Goal: Task Accomplishment & Management: Manage account settings

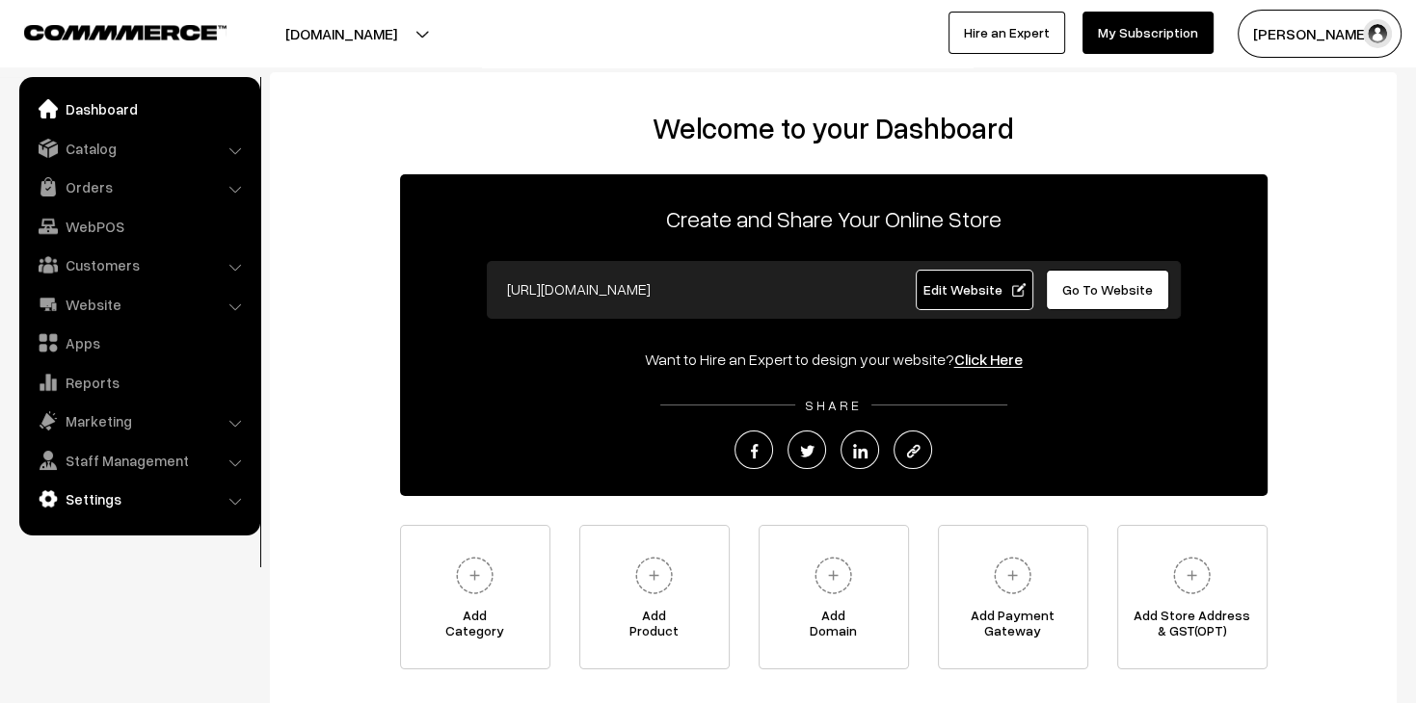
click at [153, 510] on link "Settings" at bounding box center [138, 499] width 229 height 35
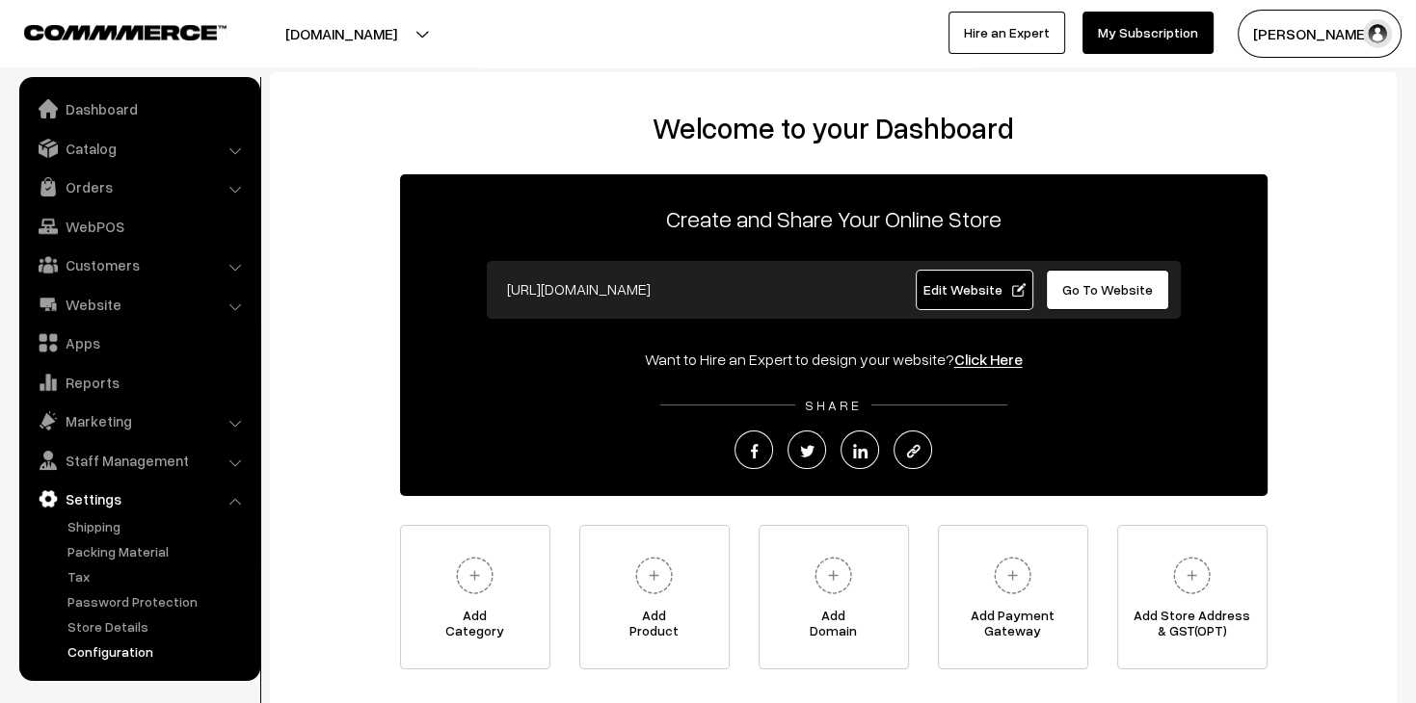
click at [138, 653] on link "Configuration" at bounding box center [158, 652] width 191 height 20
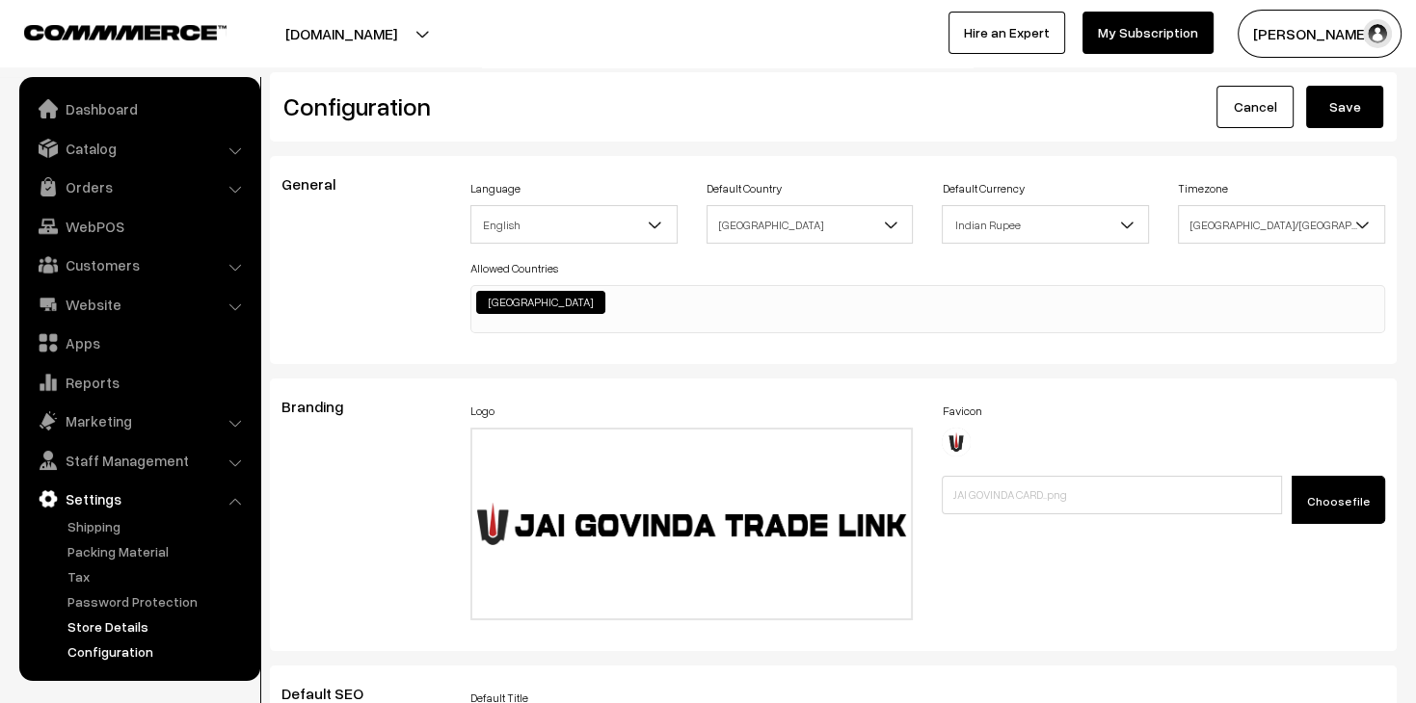
click at [116, 634] on link "Store Details" at bounding box center [158, 627] width 191 height 20
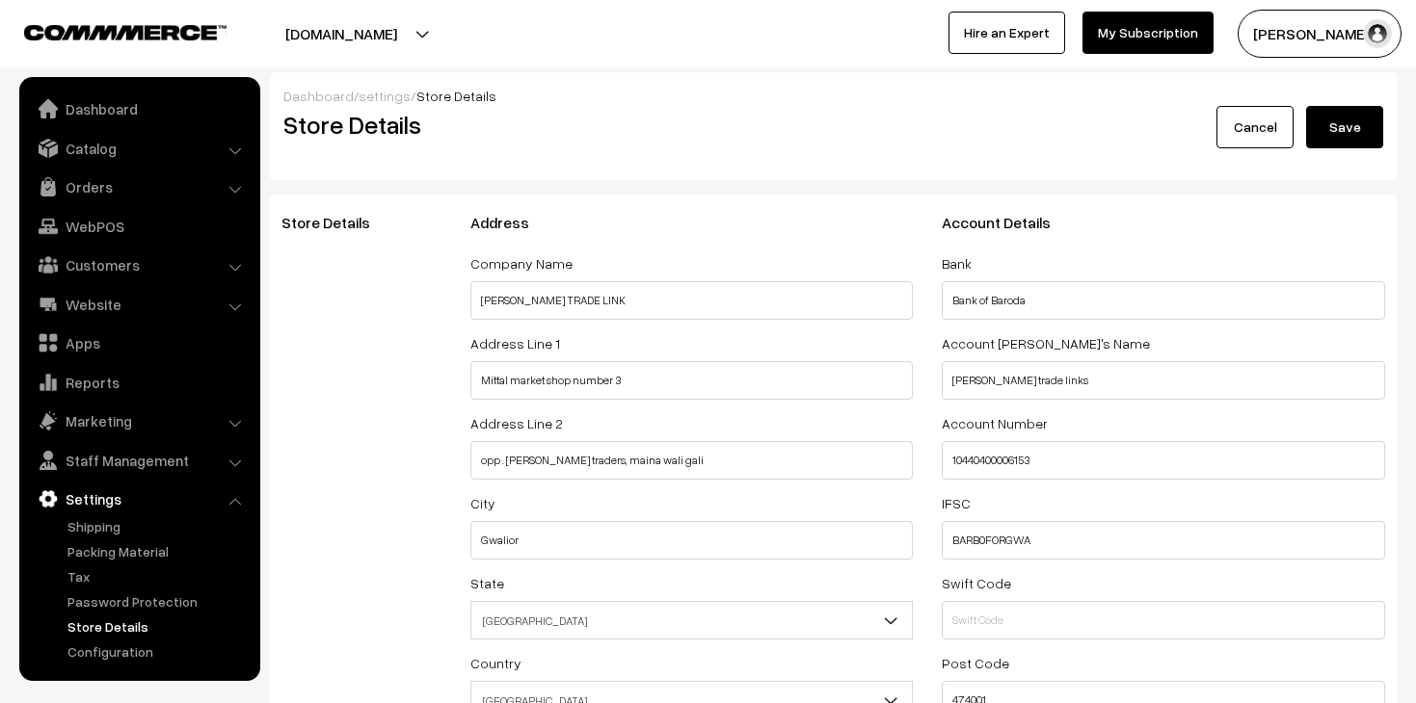
select select "99"
click at [161, 309] on link "Website" at bounding box center [138, 304] width 229 height 35
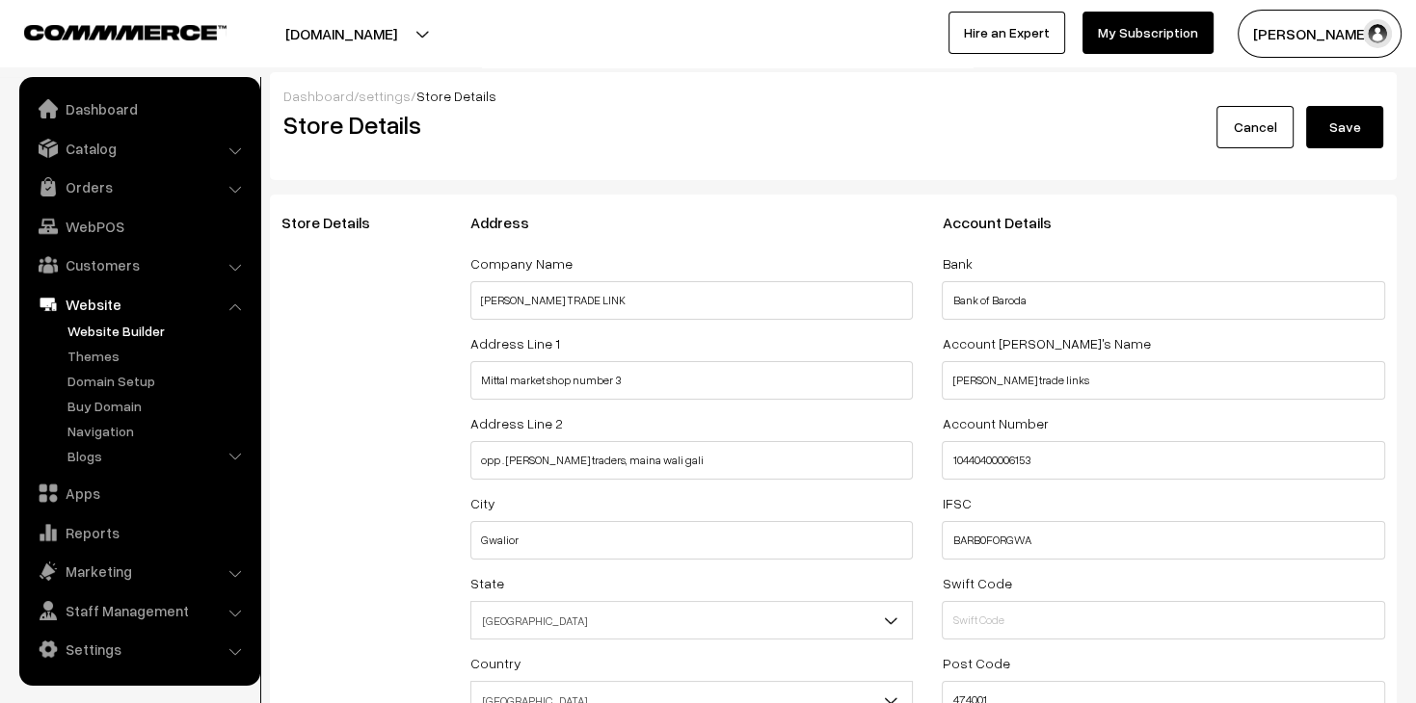
click at [121, 333] on link "Website Builder" at bounding box center [158, 331] width 191 height 20
